Goal: Share content: Share content

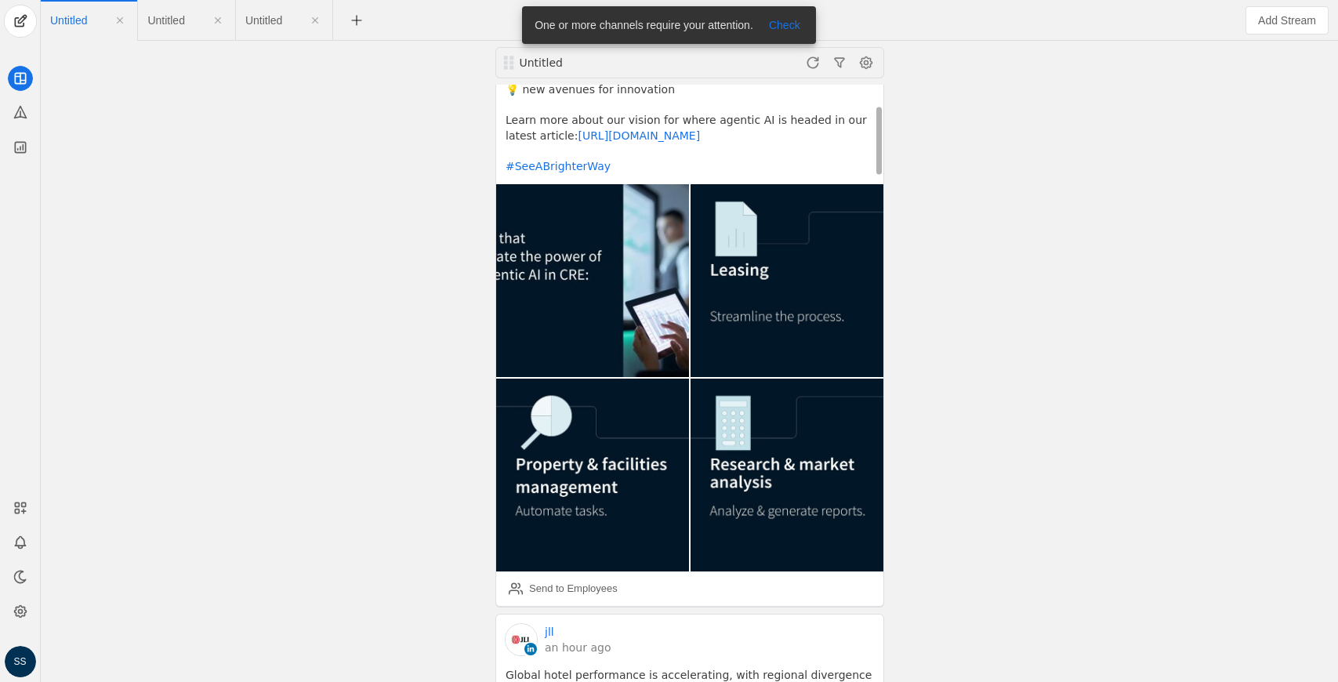
scroll to position [193, 0]
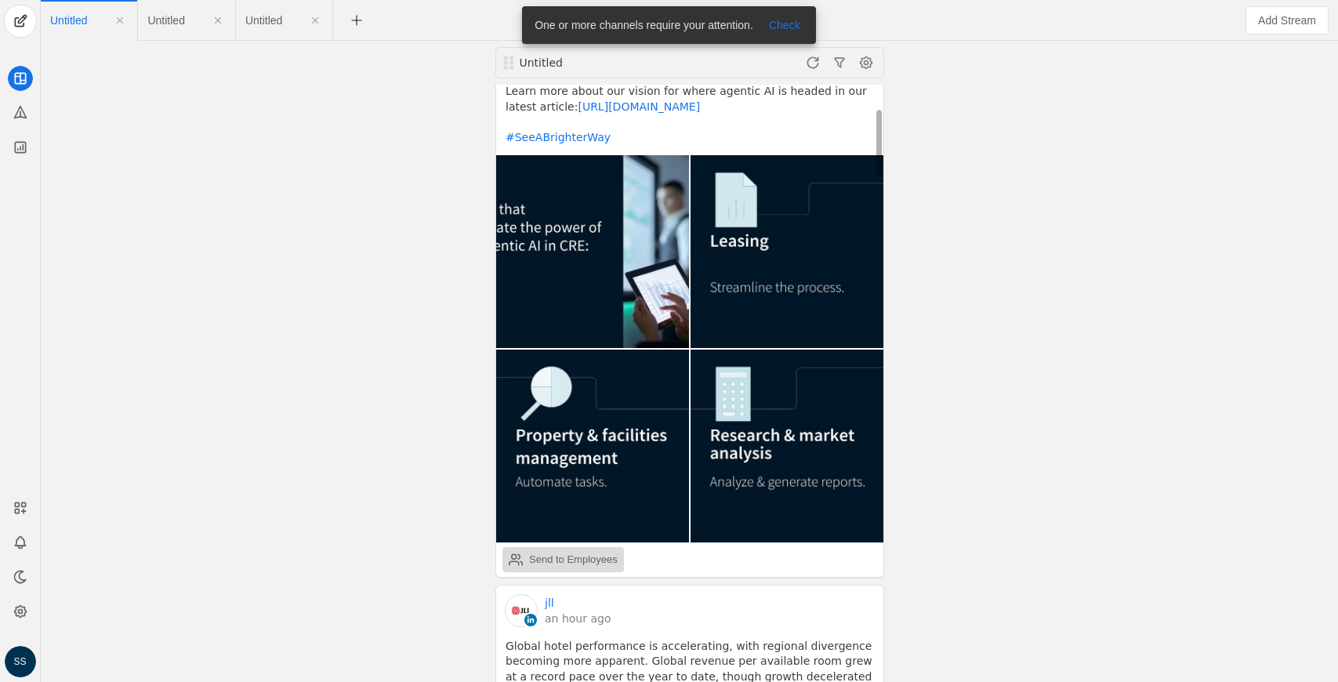
click at [594, 560] on div "Send to Employees" at bounding box center [573, 560] width 89 height 16
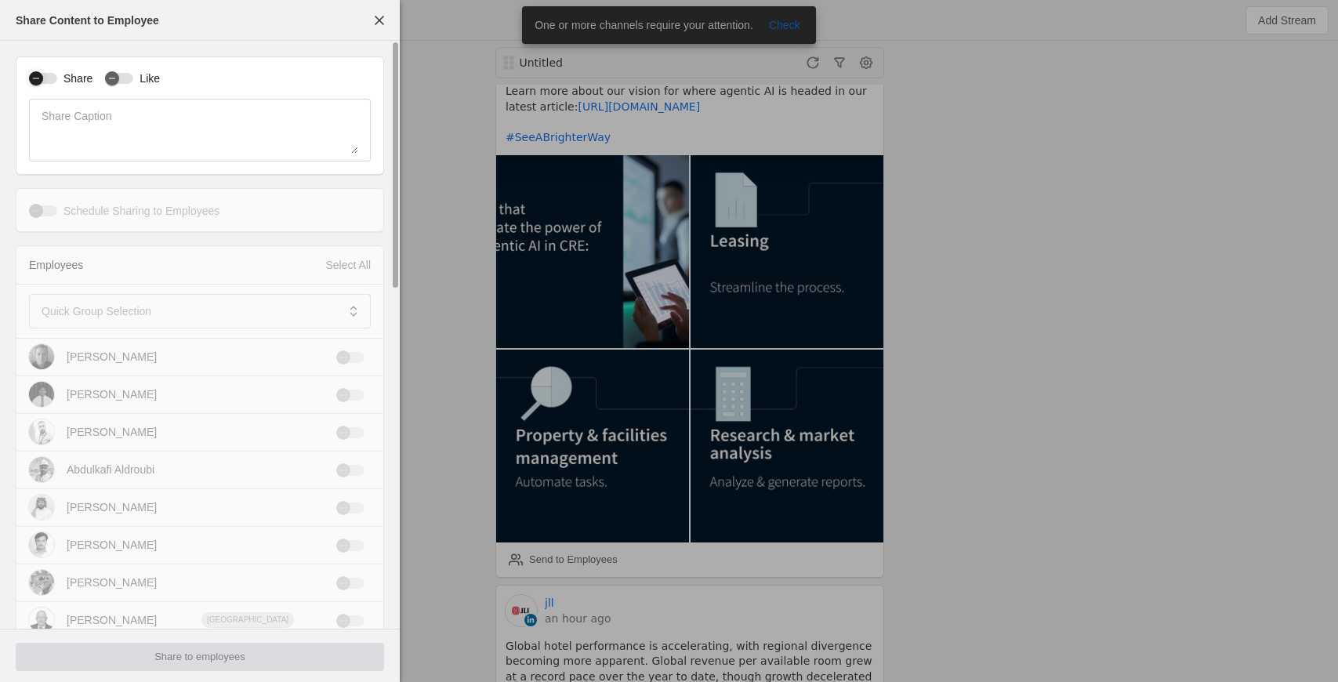
click at [47, 81] on button "Share" at bounding box center [43, 78] width 28 height 11
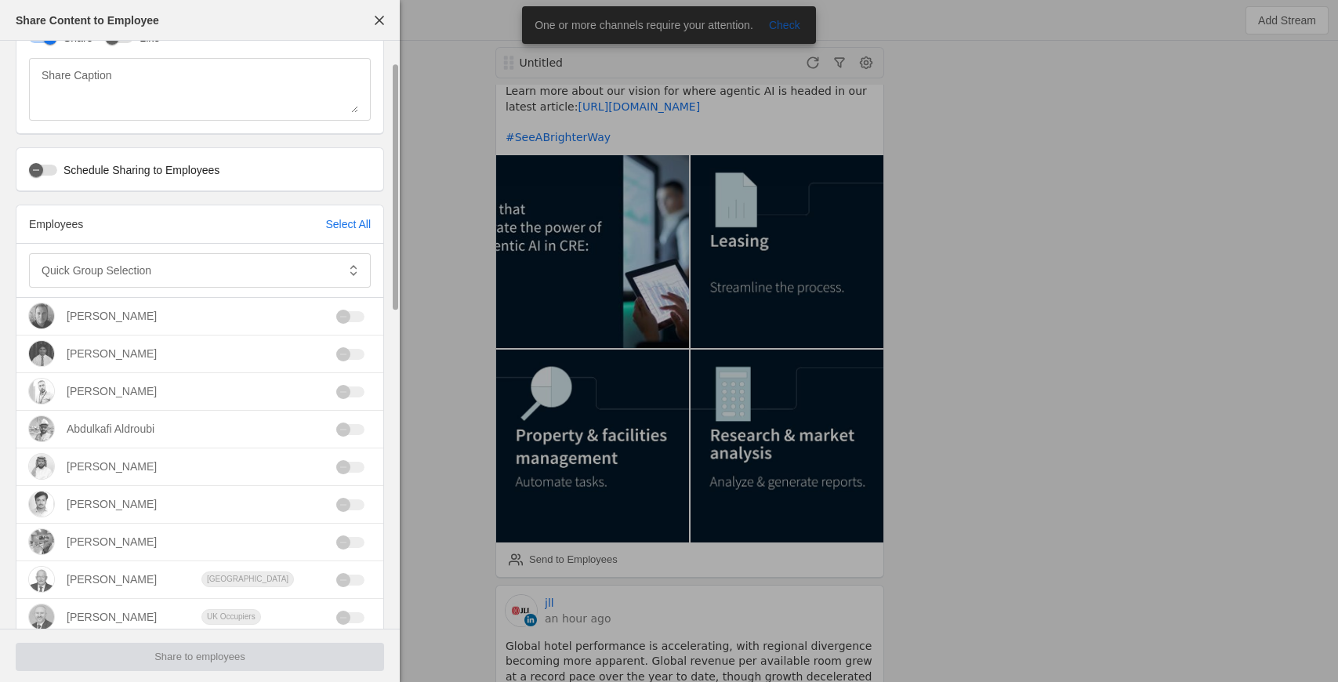
scroll to position [56, 0]
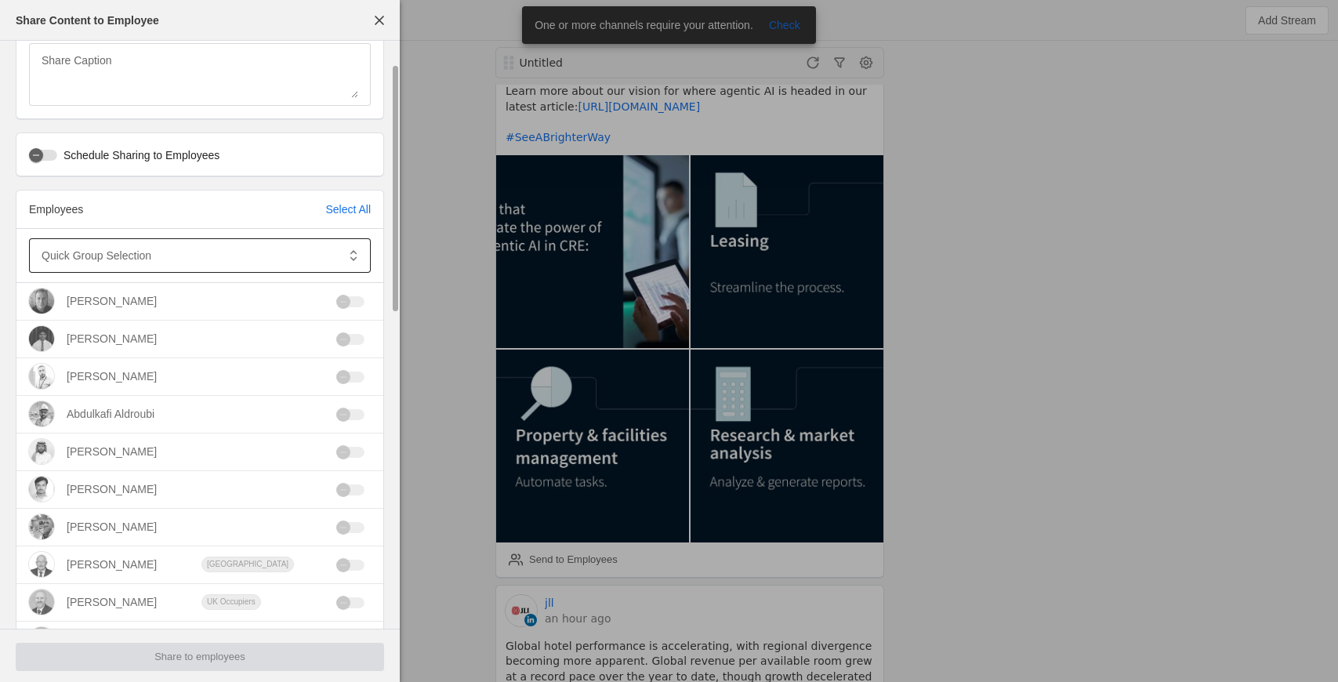
click at [125, 251] on mat-label "Quick Group Selection" at bounding box center [97, 255] width 110 height 19
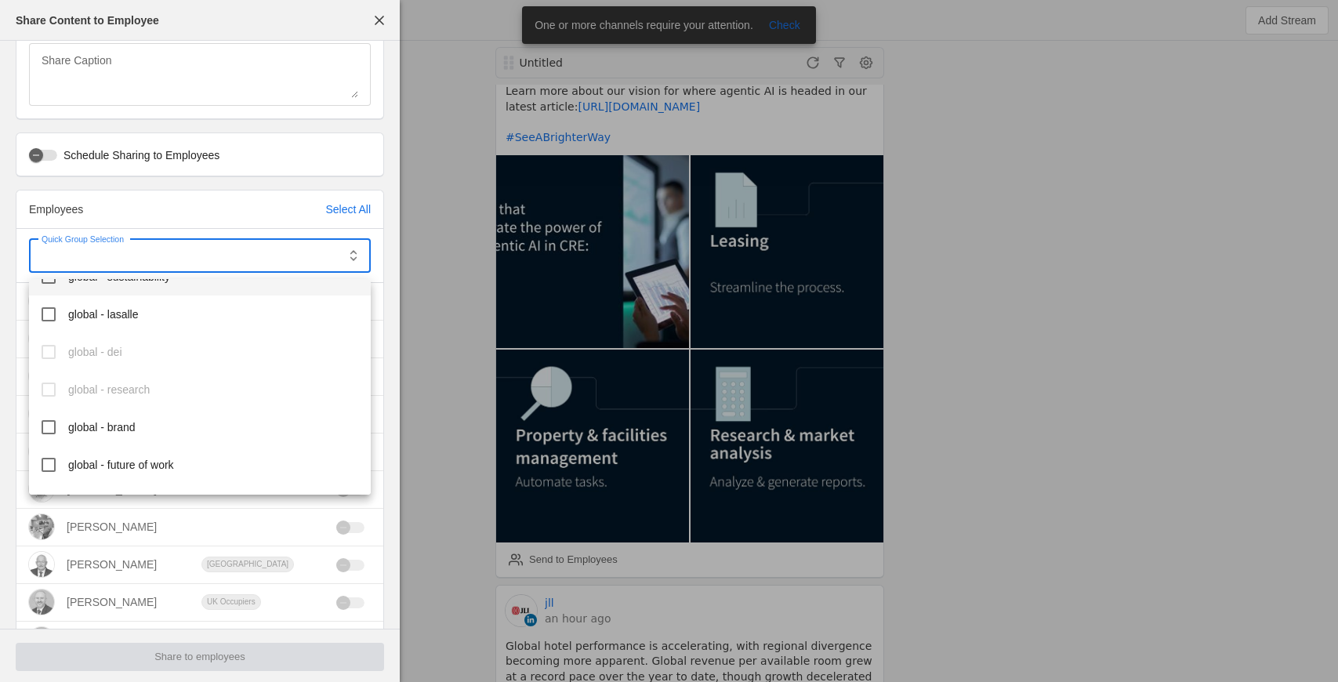
scroll to position [445, 0]
click at [123, 415] on span "global - brand" at bounding box center [101, 423] width 67 height 16
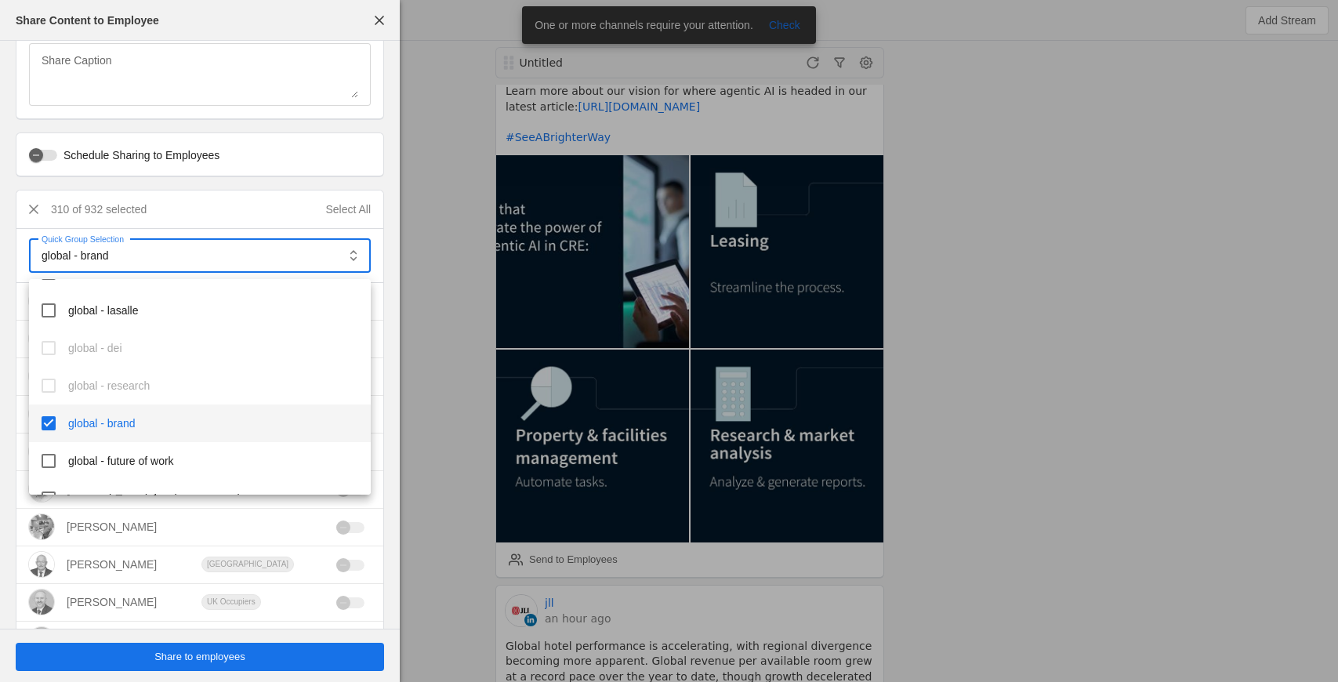
click at [165, 659] on div at bounding box center [669, 341] width 1338 height 682
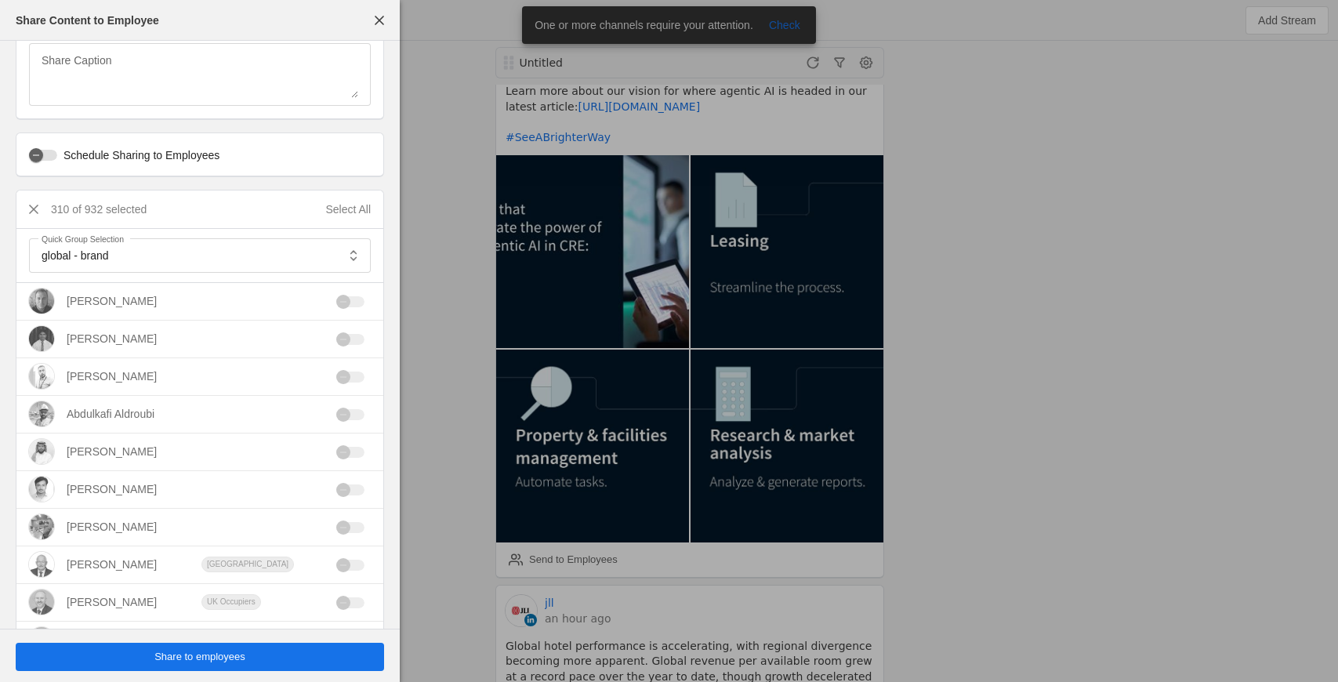
click at [186, 659] on span "Share to employees" at bounding box center [199, 657] width 91 height 16
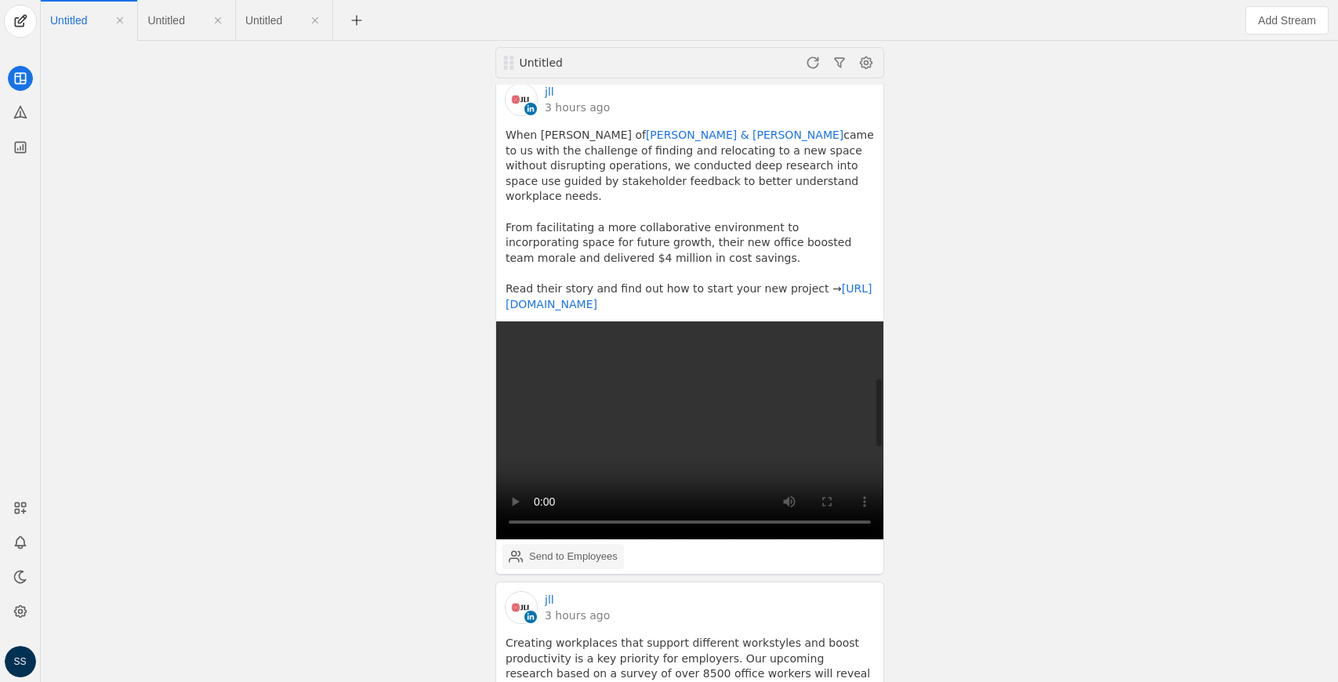
scroll to position [2528, 0]
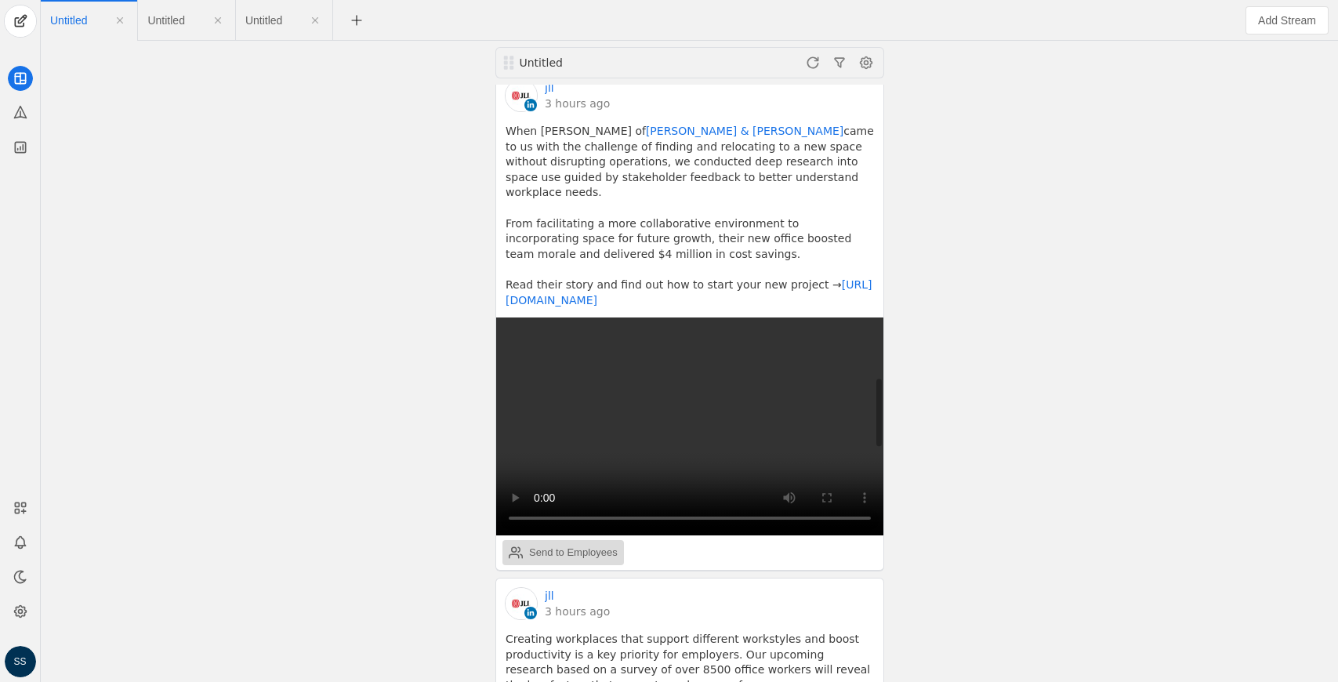
click at [575, 545] on div "Send to Employees" at bounding box center [573, 553] width 89 height 16
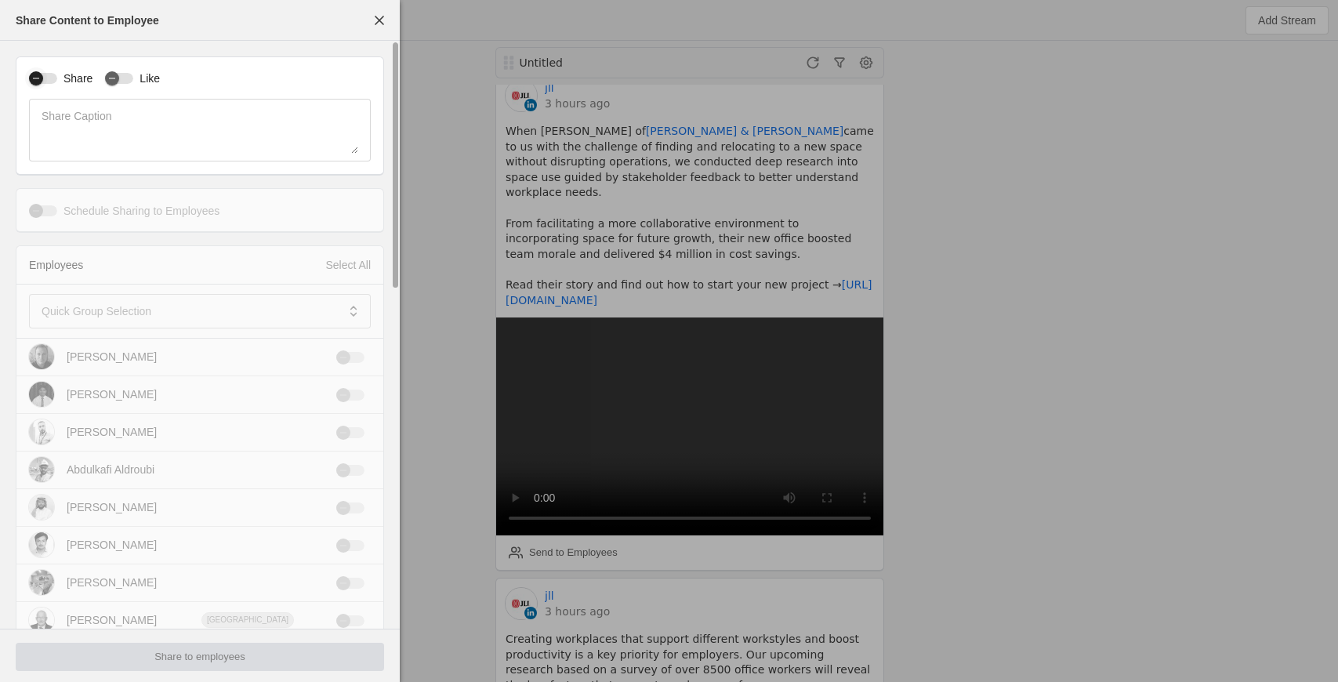
click at [45, 79] on div "button" at bounding box center [36, 78] width 22 height 22
click at [127, 317] on mat-label "Quick Group Selection" at bounding box center [97, 311] width 110 height 19
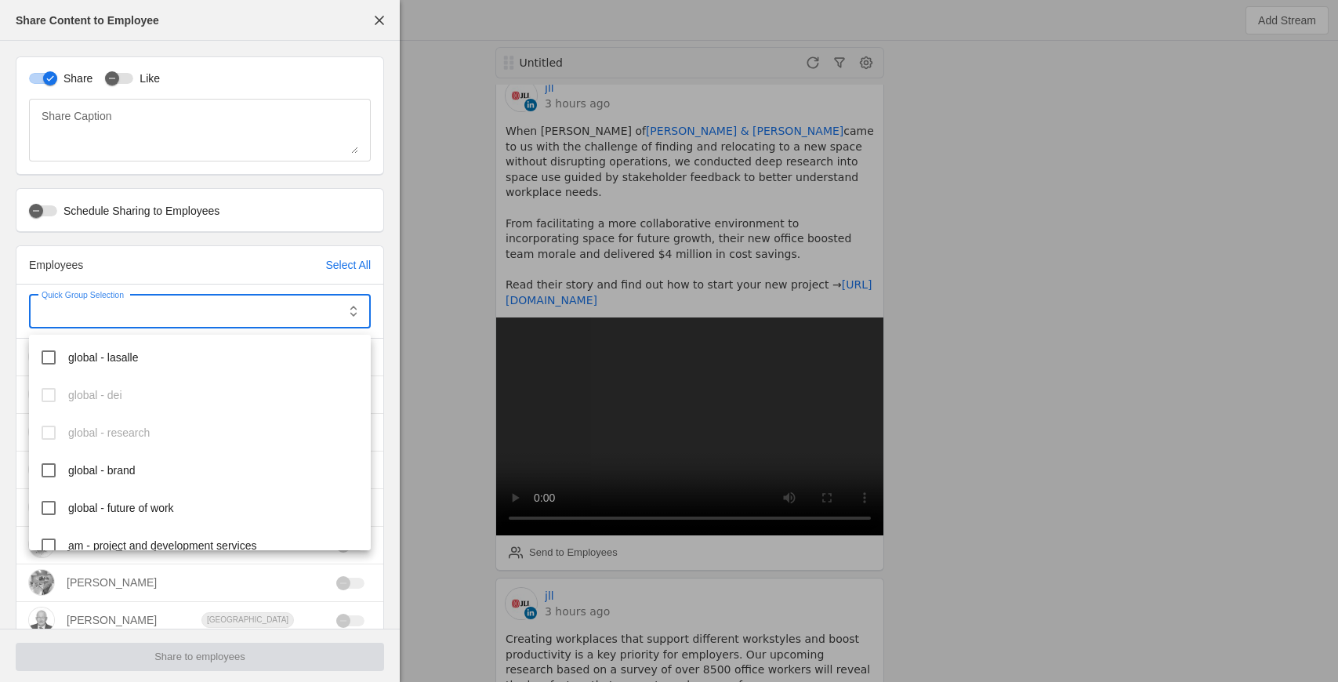
scroll to position [512, 0]
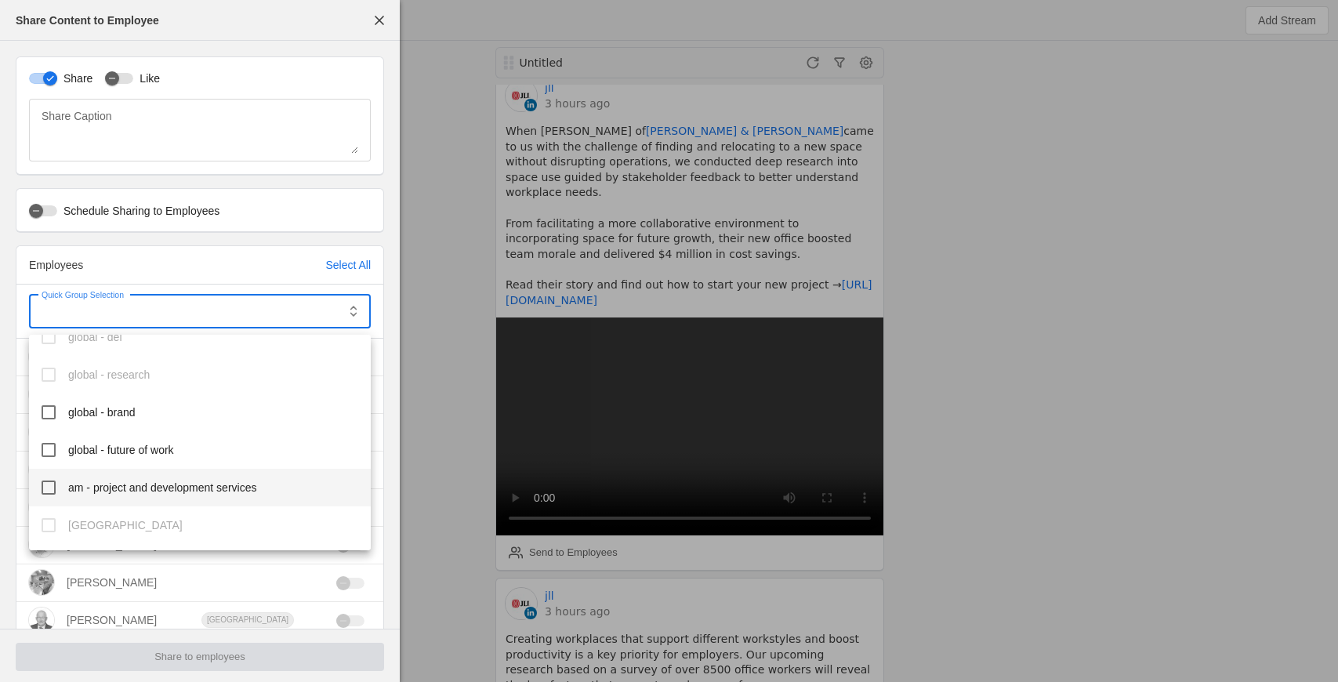
click at [142, 482] on span "am - project and development services" at bounding box center [162, 488] width 188 height 16
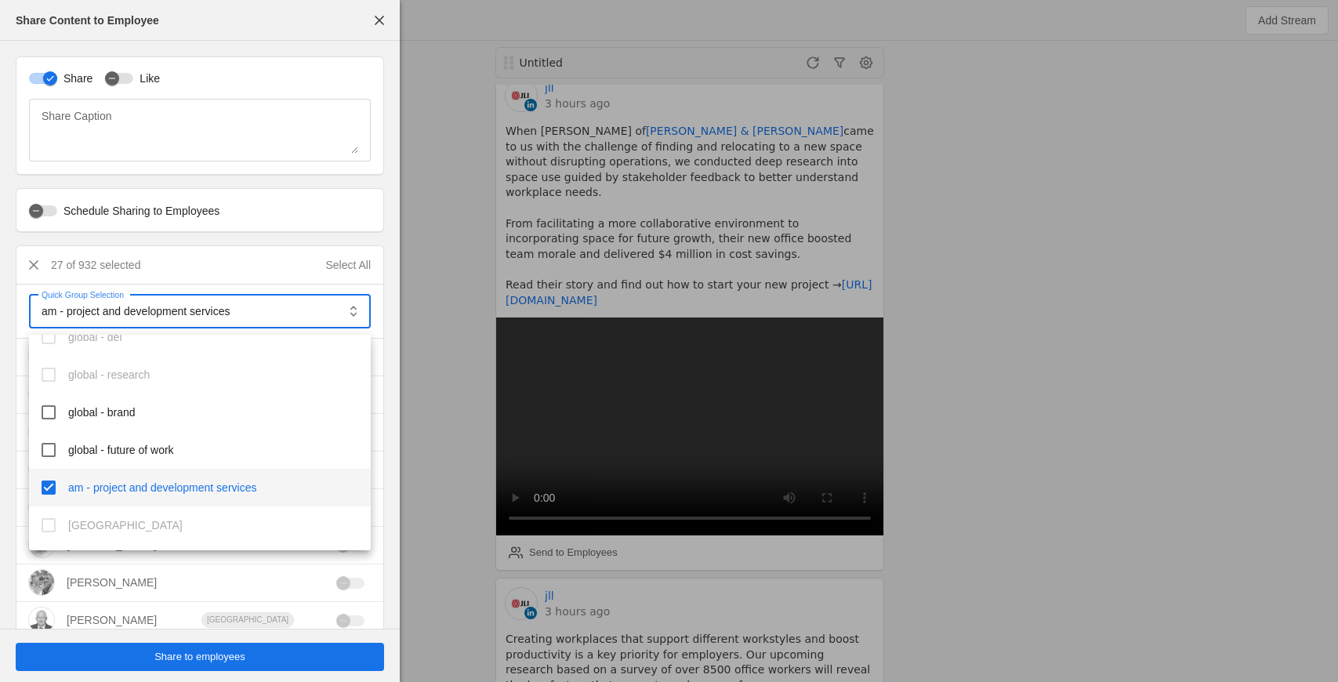
click at [204, 651] on div at bounding box center [669, 341] width 1338 height 682
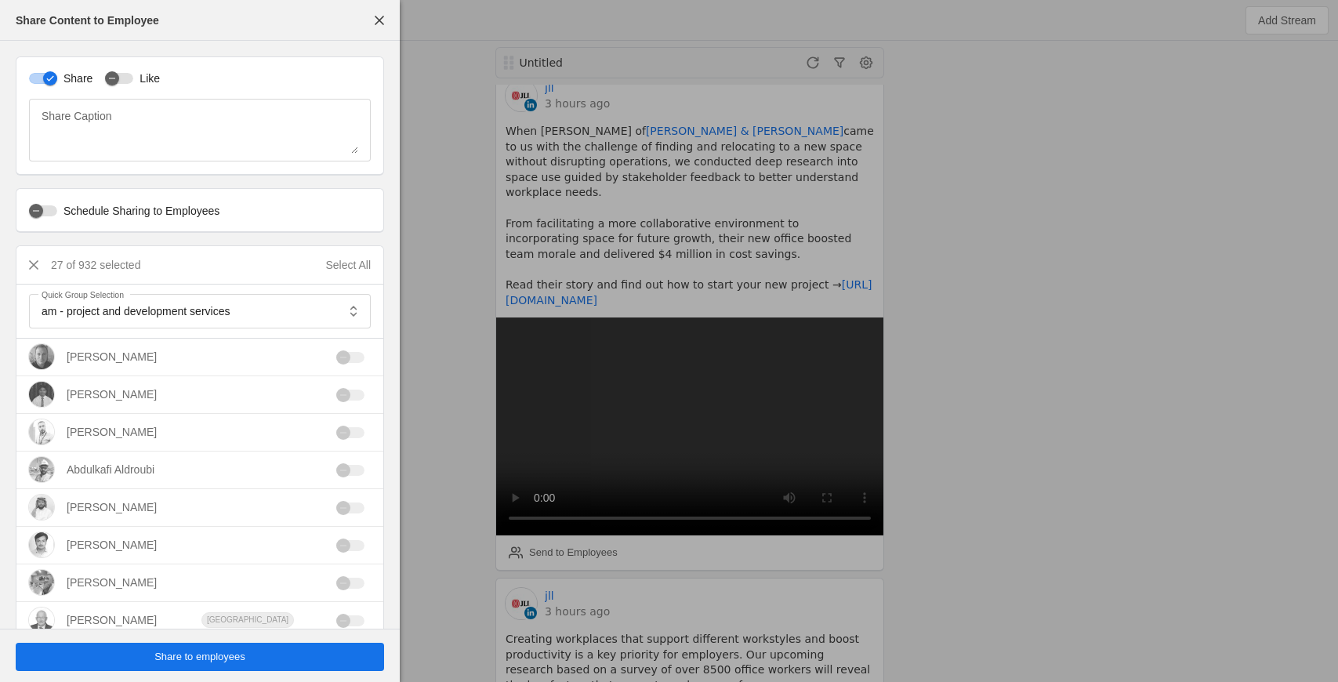
click at [201, 653] on span "Share to employees" at bounding box center [199, 657] width 91 height 16
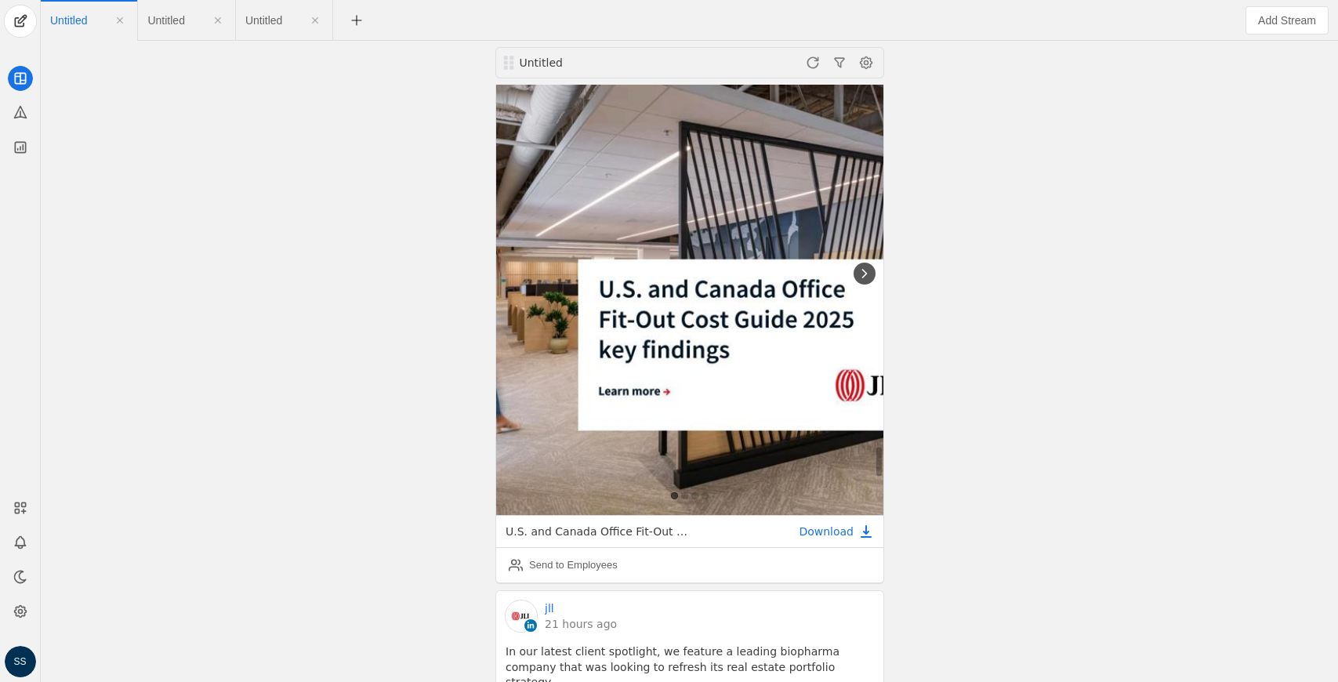
scroll to position [7233, 0]
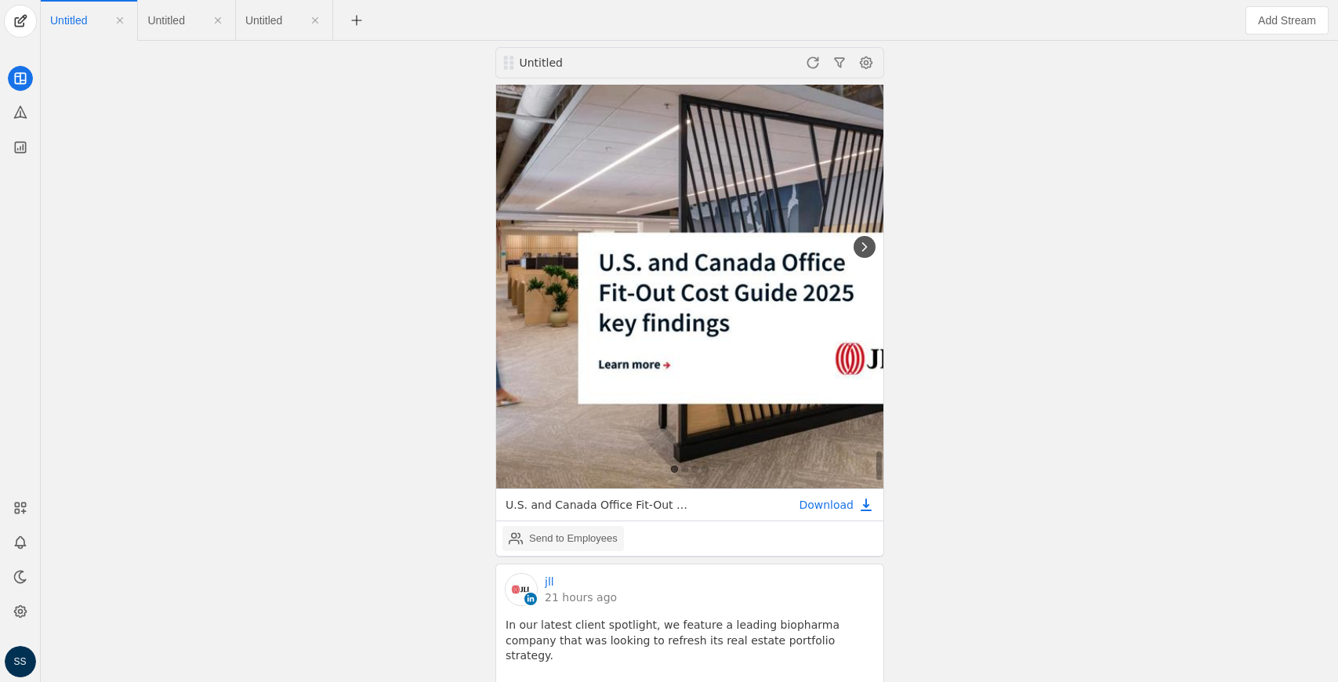
click at [584, 523] on div "Send to Employees" at bounding box center [563, 538] width 109 height 31
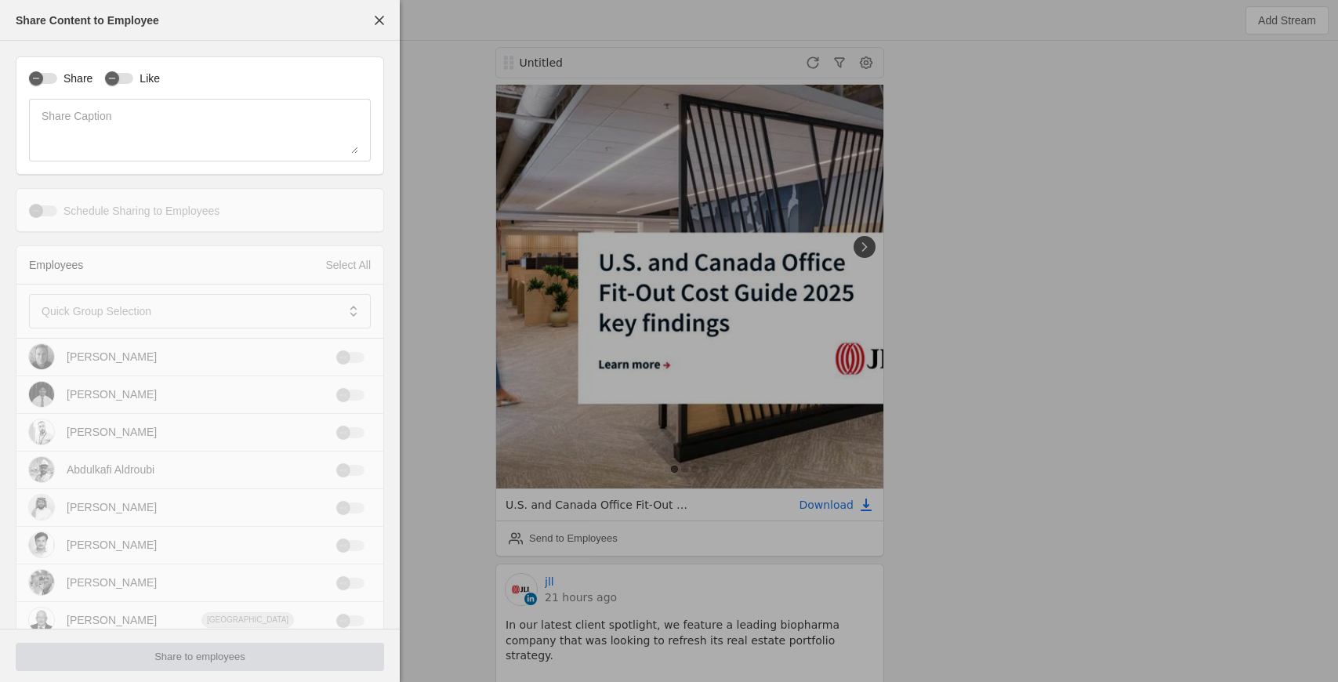
click at [1084, 248] on div at bounding box center [669, 341] width 1338 height 682
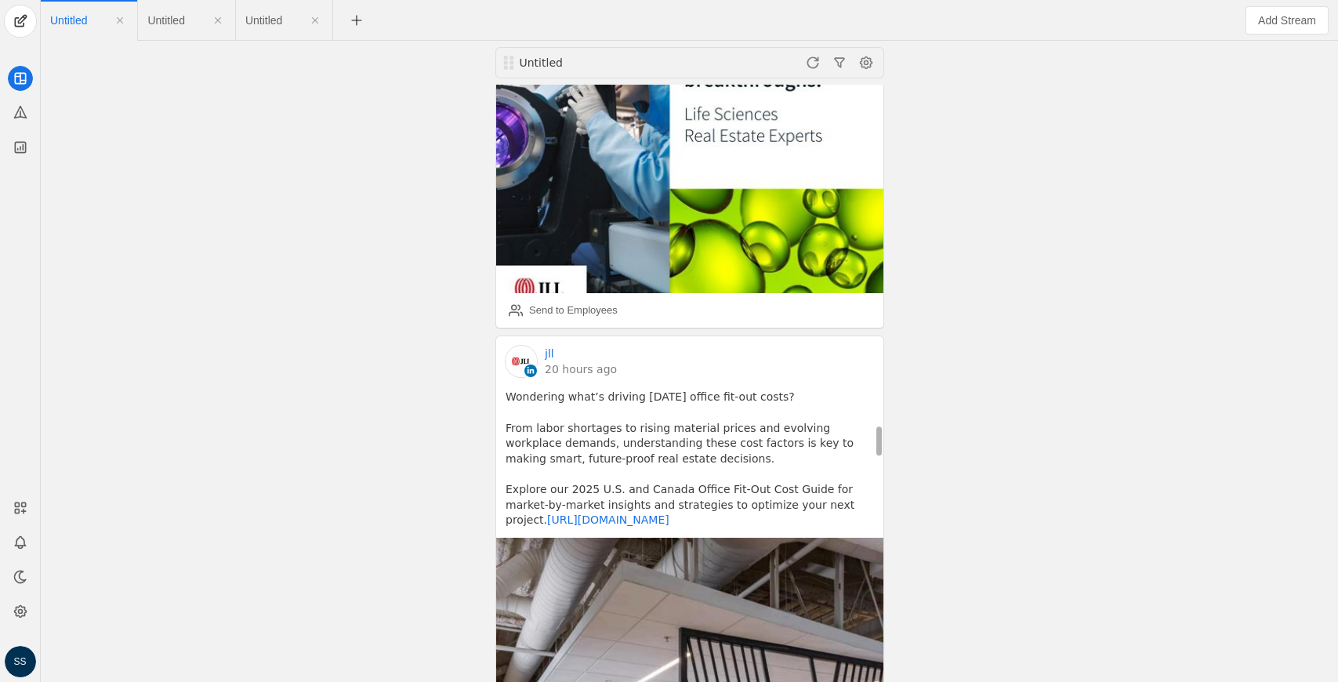
scroll to position [6699, 0]
click at [578, 362] on link "20 hours ago" at bounding box center [581, 370] width 72 height 16
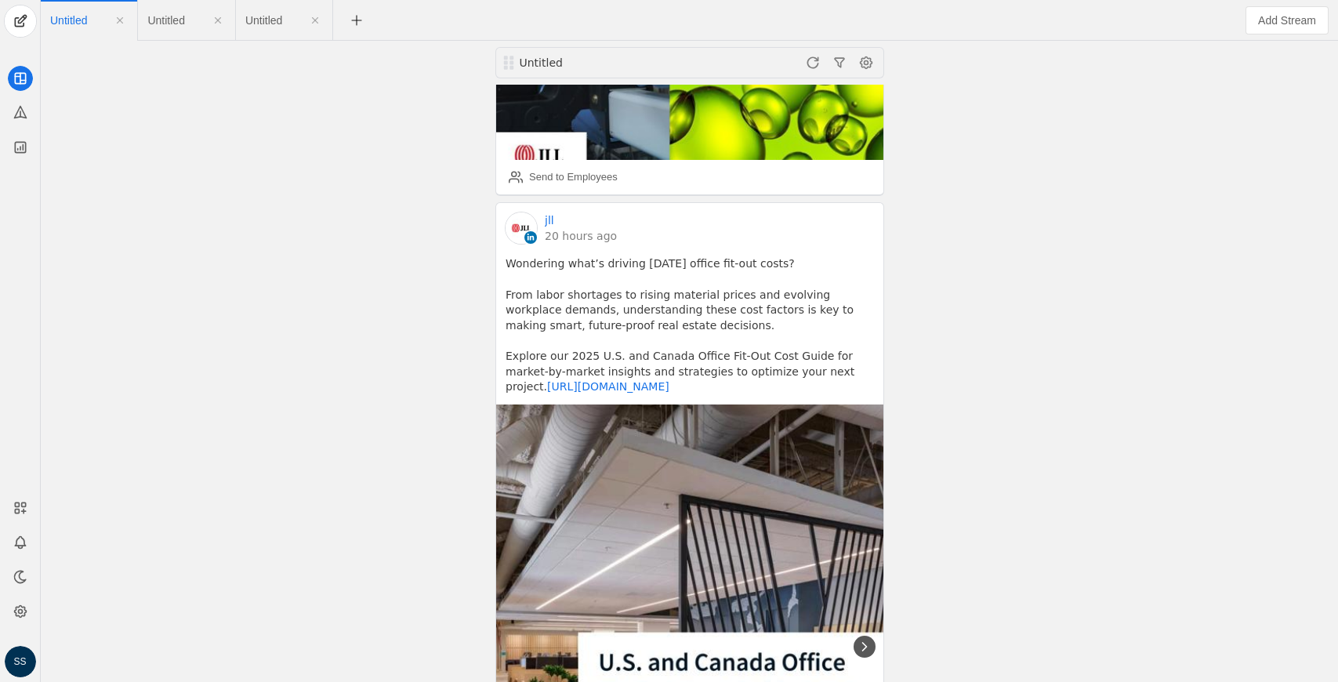
scroll to position [7100, 0]
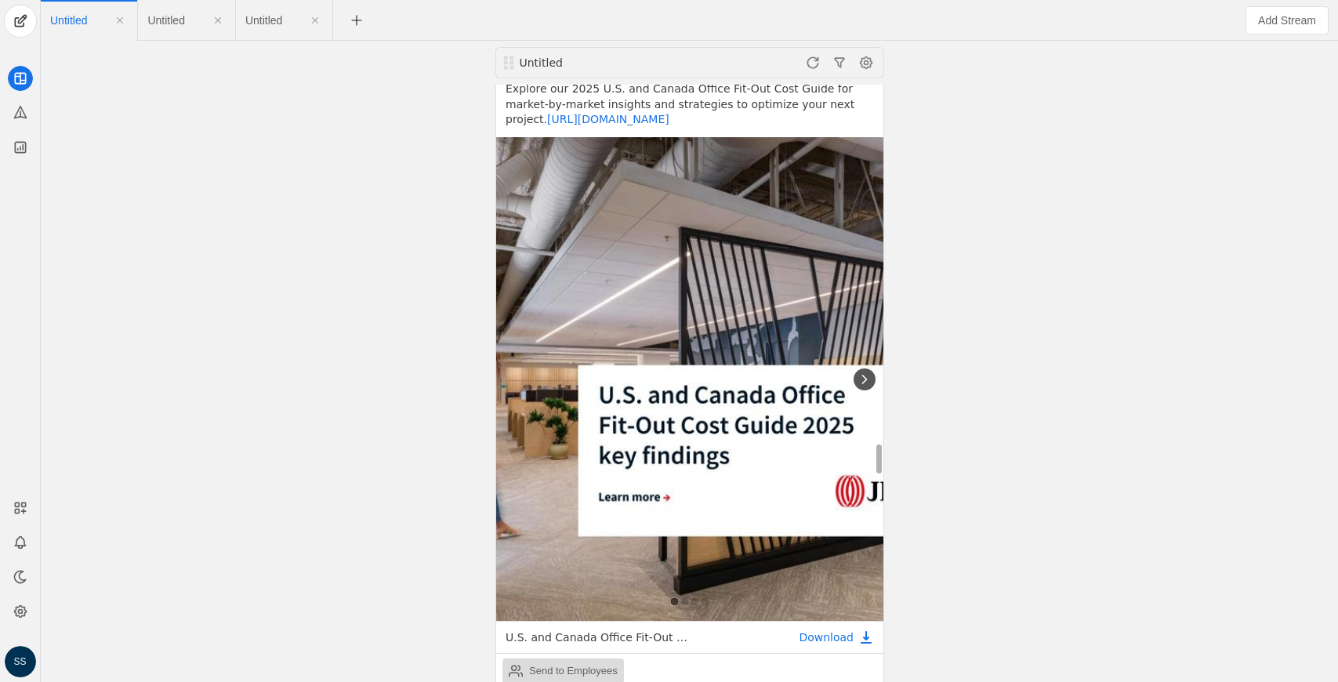
click at [572, 663] on div "Send to Employees" at bounding box center [573, 671] width 89 height 16
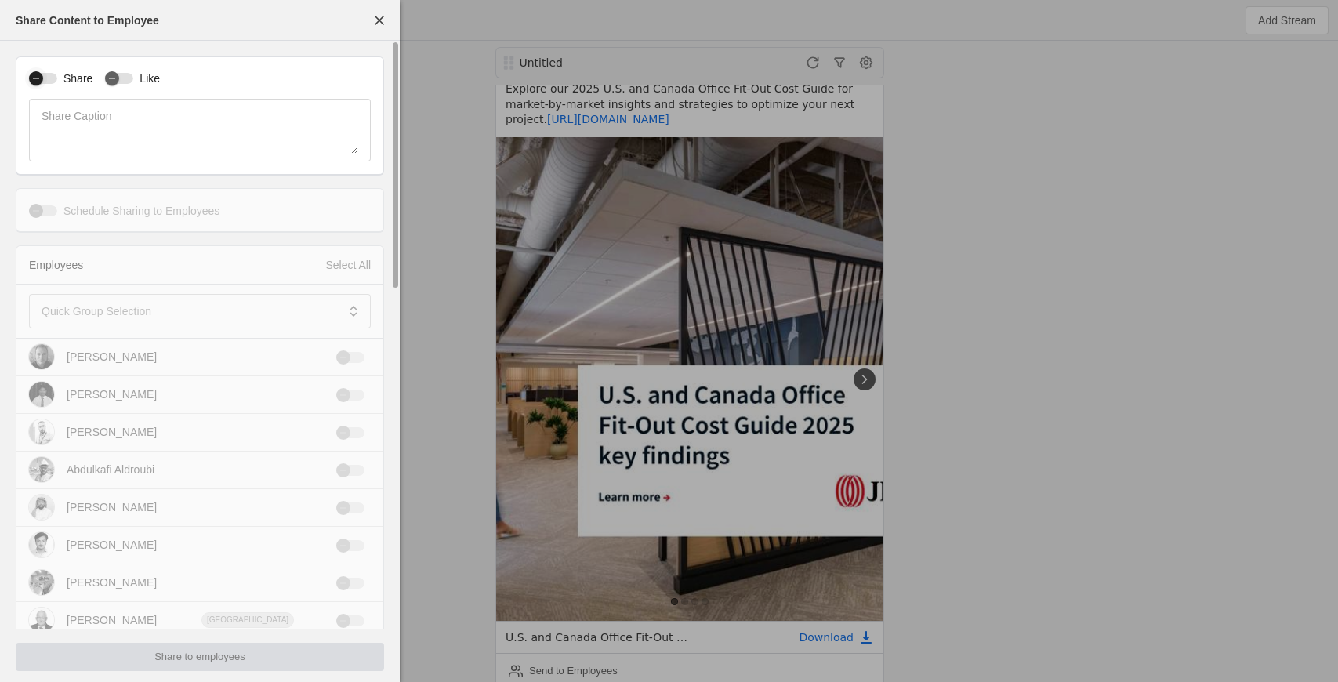
click at [45, 77] on div "button" at bounding box center [36, 78] width 22 height 22
click at [147, 316] on mat-label "Quick Group Selection" at bounding box center [97, 311] width 110 height 19
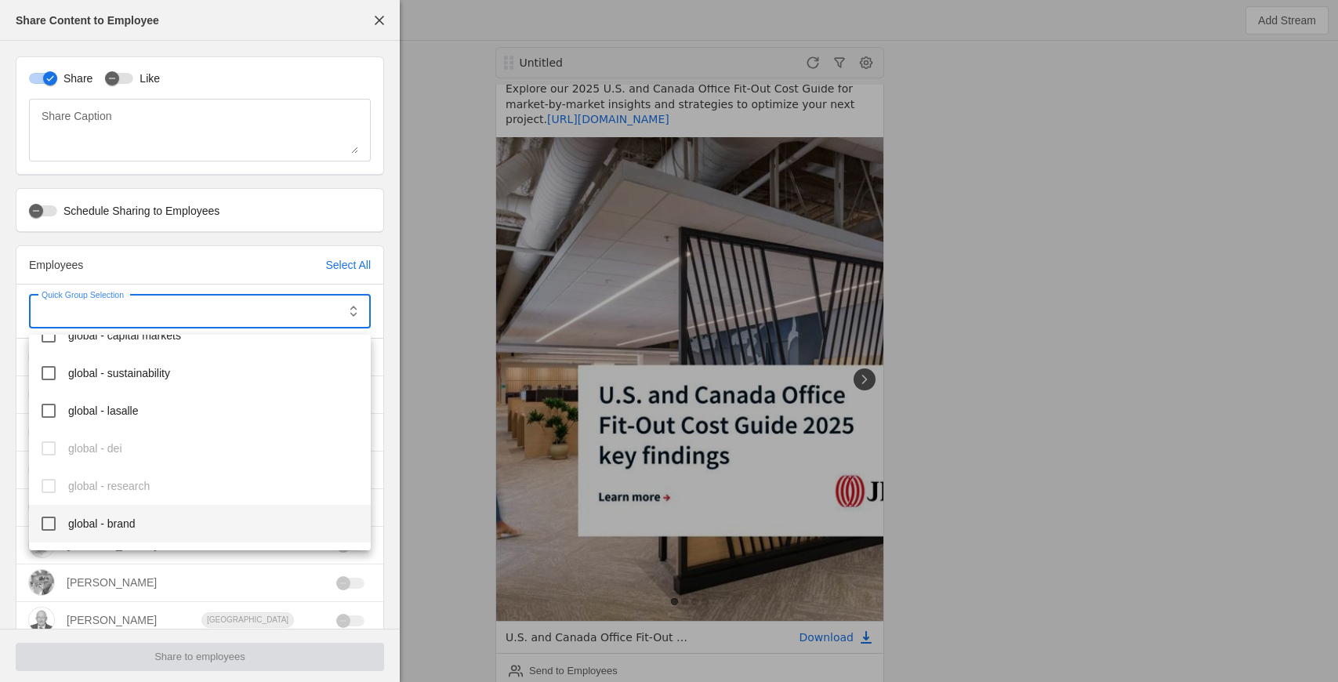
scroll to position [512, 0]
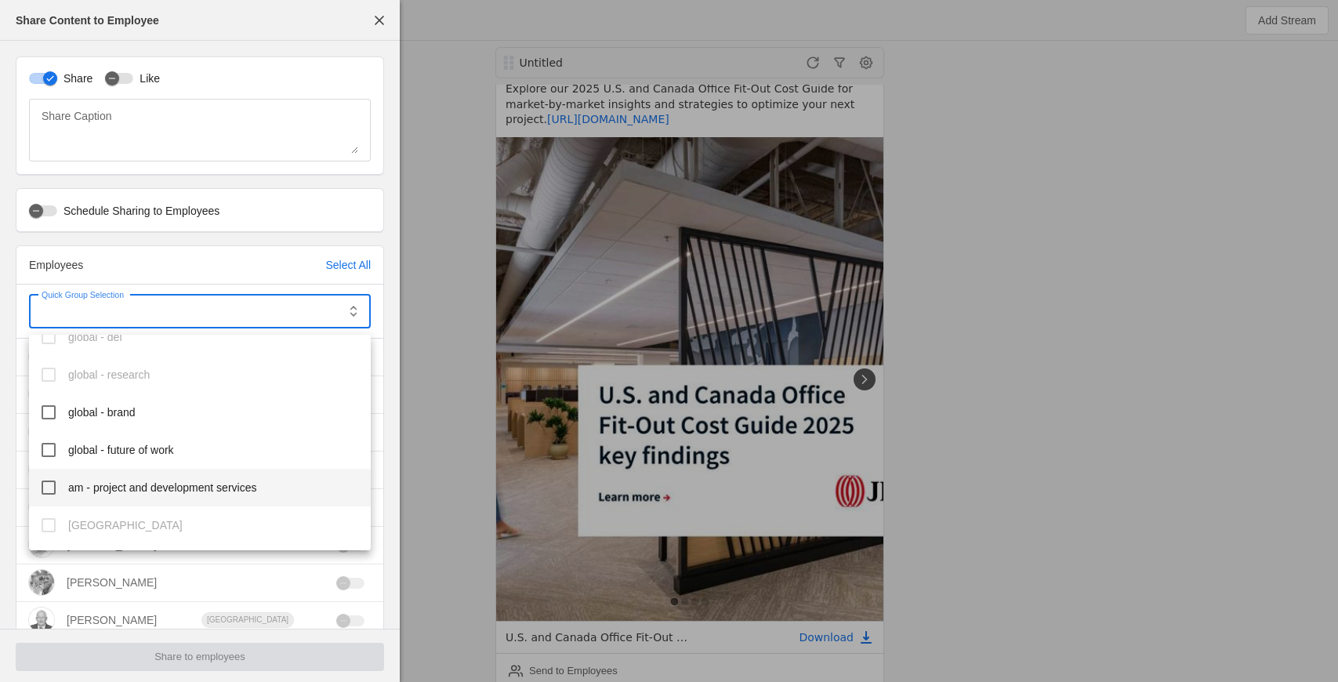
click at [137, 491] on span "am - project and development services" at bounding box center [162, 488] width 188 height 16
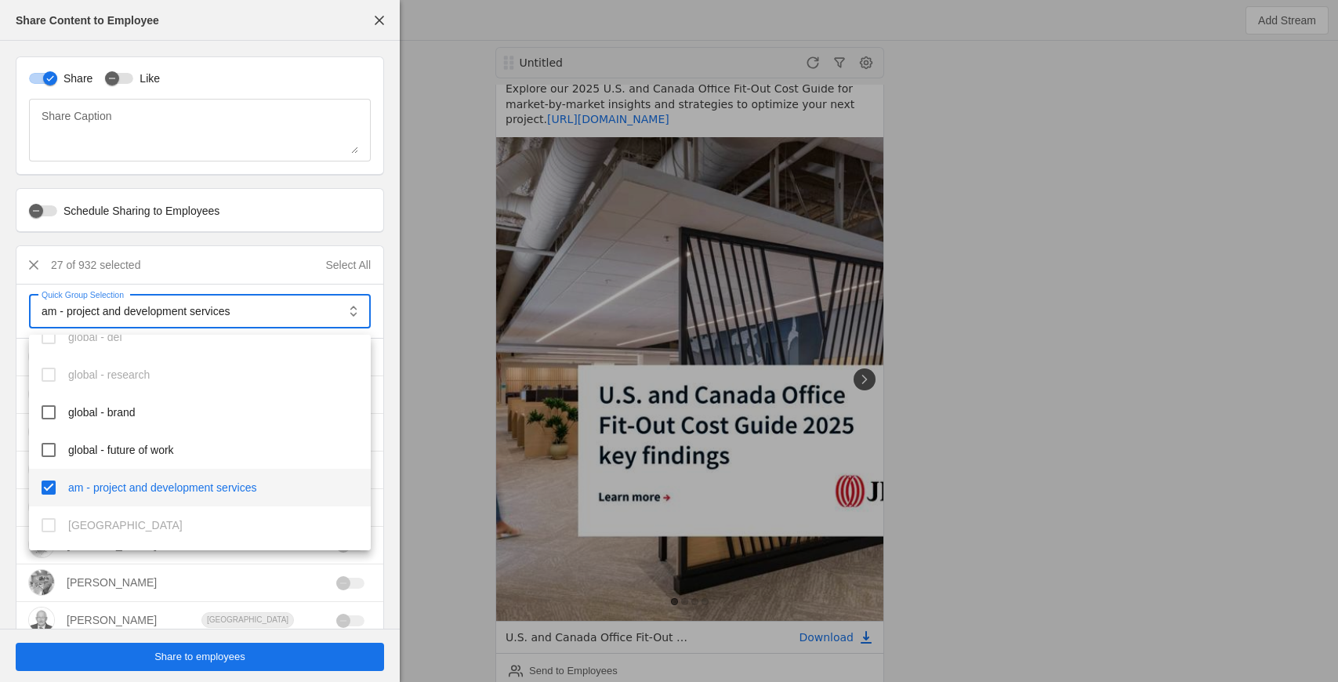
click at [192, 657] on div at bounding box center [669, 341] width 1338 height 682
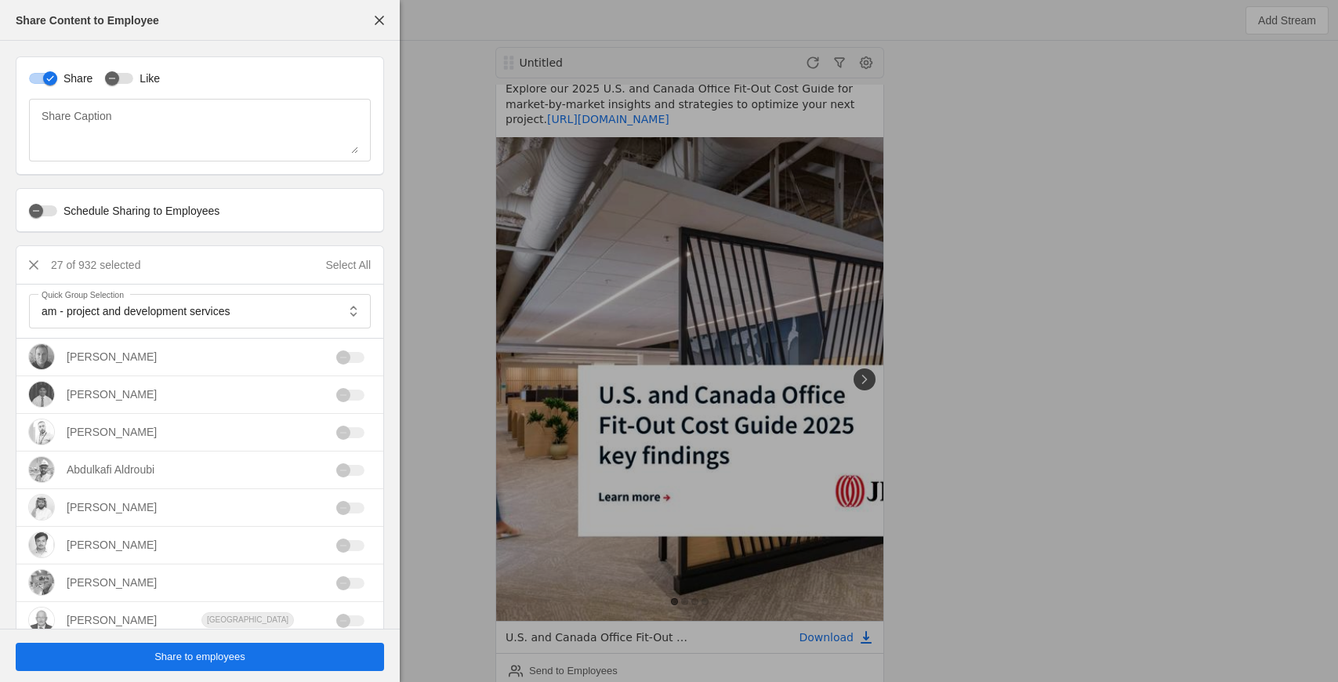
click at [177, 658] on span "Share to employees" at bounding box center [199, 657] width 91 height 16
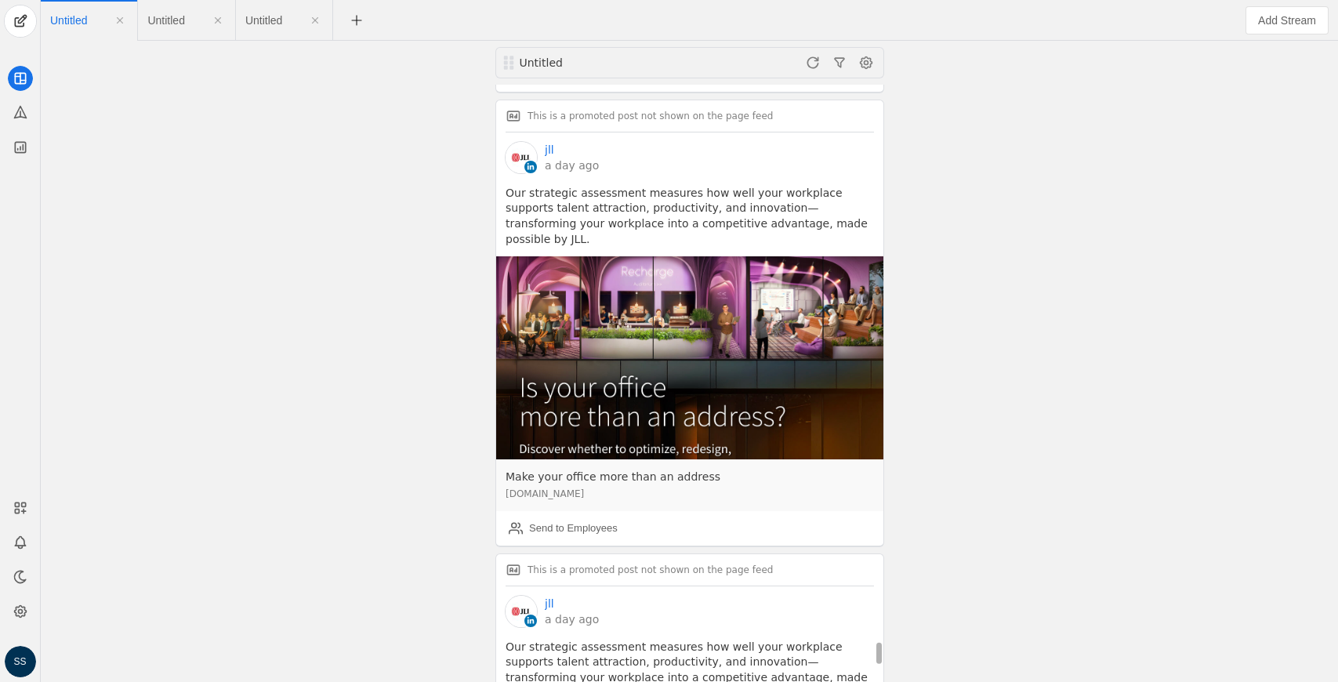
scroll to position [15799, 0]
